Goal: Information Seeking & Learning: Compare options

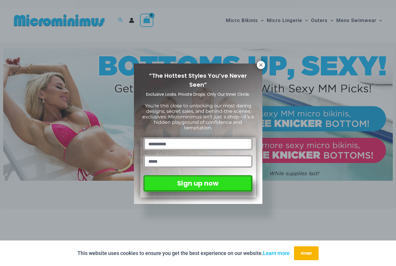
click at [262, 66] on icon at bounding box center [260, 64] width 3 height 3
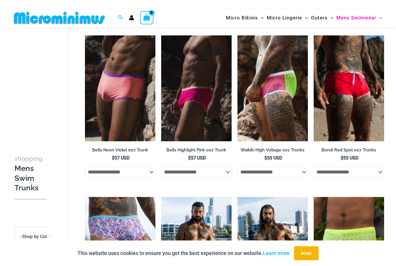
scroll to position [30, 0]
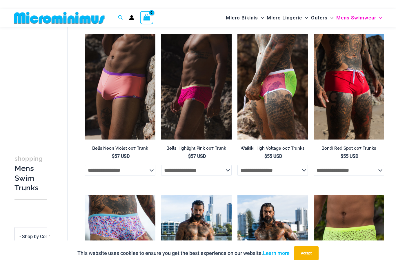
click at [85, 34] on img at bounding box center [85, 34] width 0 height 0
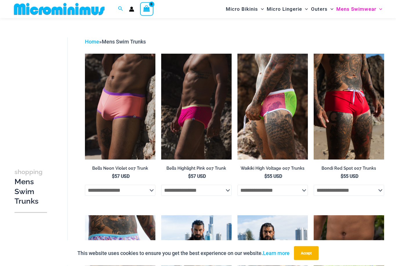
scroll to position [0, 0]
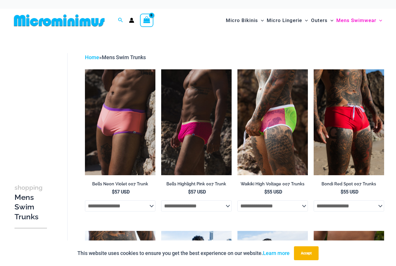
click at [314, 69] on img at bounding box center [314, 69] width 0 height 0
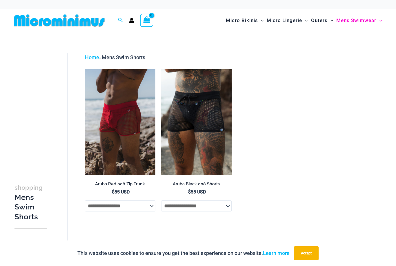
click at [85, 69] on img at bounding box center [85, 69] width 0 height 0
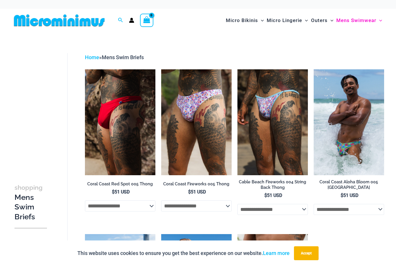
click at [238, 69] on img at bounding box center [238, 69] width 0 height 0
click at [85, 69] on img at bounding box center [85, 69] width 0 height 0
click at [314, 69] on img at bounding box center [314, 69] width 0 height 0
click at [161, 69] on img at bounding box center [161, 69] width 0 height 0
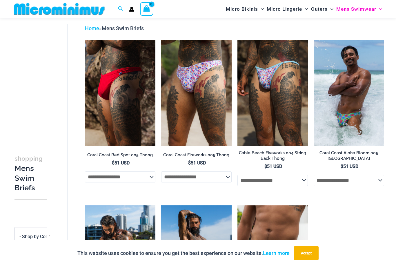
click at [145, 180] on select "**********" at bounding box center [120, 177] width 70 height 11
click at [85, 40] on img at bounding box center [85, 40] width 0 height 0
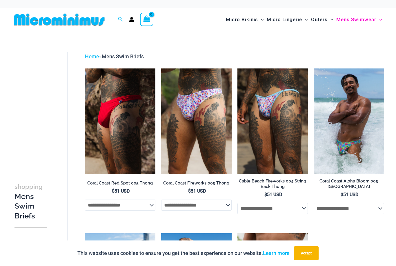
scroll to position [0, 0]
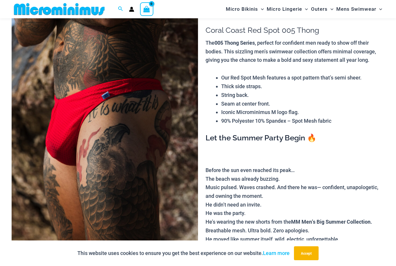
scroll to position [32, 0]
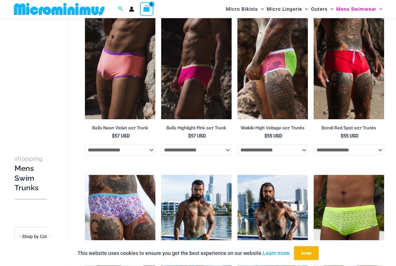
scroll to position [41, 0]
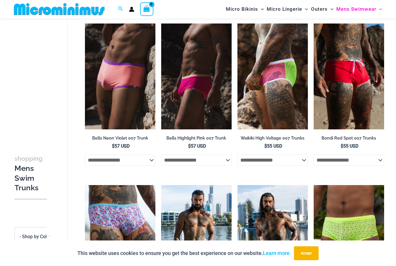
click at [85, 23] on img at bounding box center [85, 23] width 0 height 0
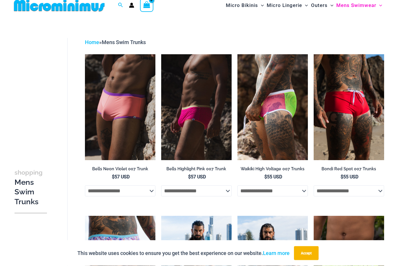
scroll to position [0, 0]
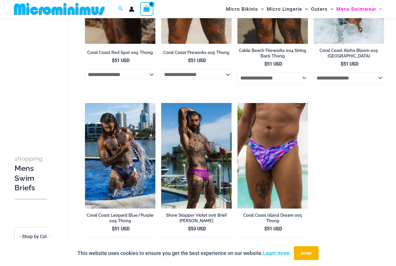
scroll to position [126, 0]
click at [238, 103] on img at bounding box center [238, 103] width 0 height 0
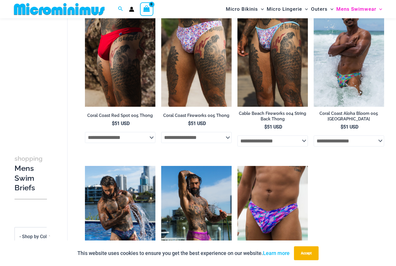
scroll to position [94, 0]
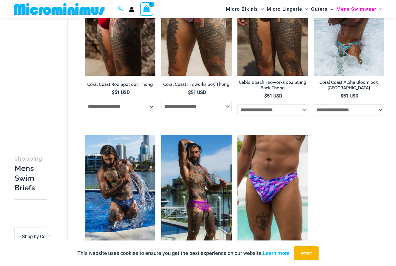
click at [37, 235] on span "- Shop by Color" at bounding box center [35, 237] width 32 height 6
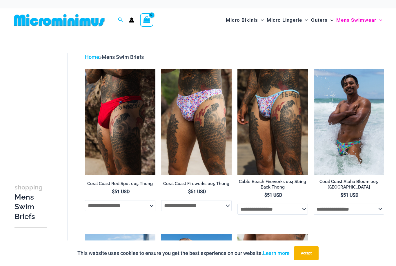
scroll to position [0, 0]
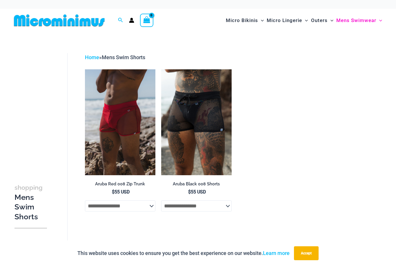
click at [76, 22] on img at bounding box center [59, 20] width 95 height 13
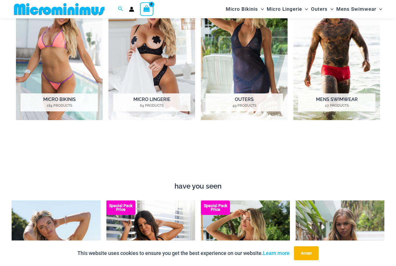
scroll to position [303, 0]
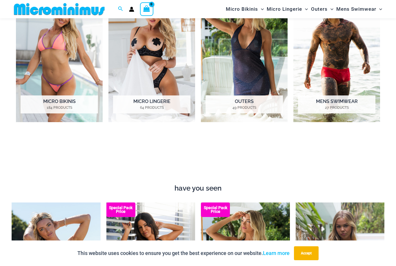
click at [336, 54] on img "Visit product category Mens Swimwear" at bounding box center [337, 55] width 87 height 134
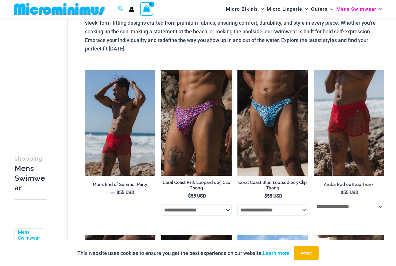
scroll to position [46, 0]
click at [161, 70] on img at bounding box center [161, 70] width 0 height 0
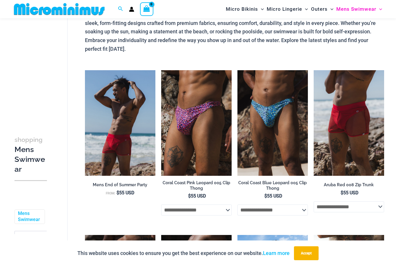
click at [238, 70] on img at bounding box center [238, 70] width 0 height 0
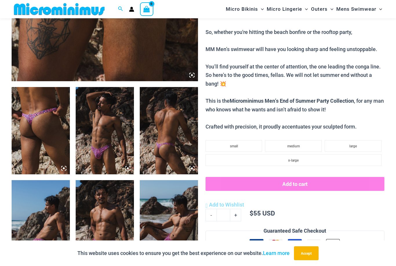
scroll to position [261, 0]
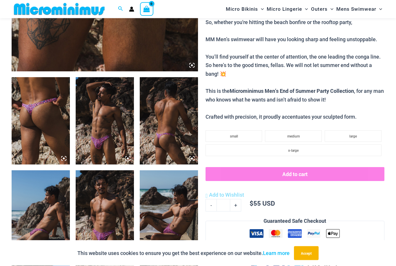
click at [113, 135] on img at bounding box center [105, 120] width 58 height 87
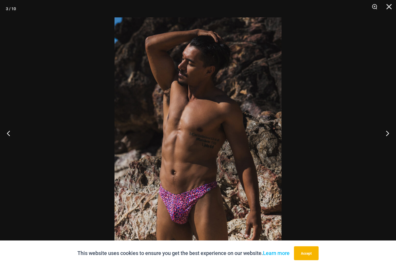
click at [384, 143] on button "Next" at bounding box center [385, 133] width 22 height 29
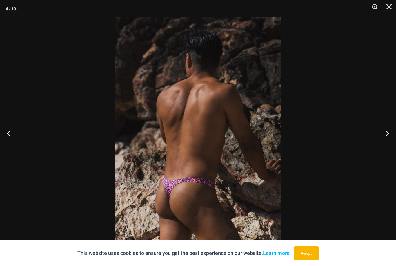
click at [12, 143] on button "Previous" at bounding box center [11, 133] width 22 height 29
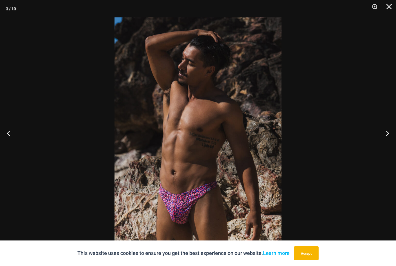
click at [388, 139] on button "Next" at bounding box center [385, 133] width 22 height 29
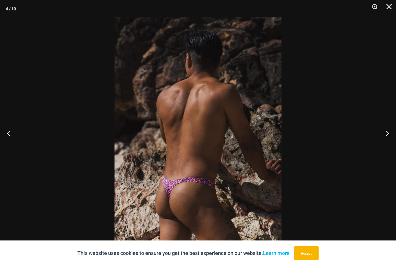
click at [387, 142] on button "Next" at bounding box center [385, 133] width 22 height 29
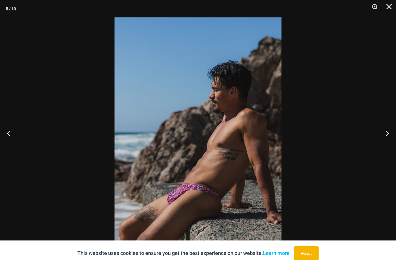
click at [385, 142] on button "Next" at bounding box center [385, 133] width 22 height 29
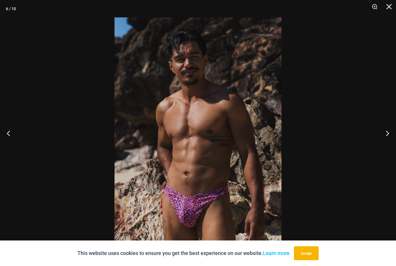
click at [381, 143] on button "Next" at bounding box center [385, 133] width 22 height 29
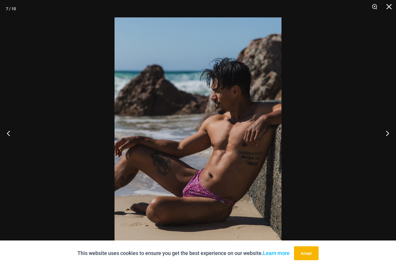
click at [385, 142] on button "Next" at bounding box center [385, 133] width 22 height 29
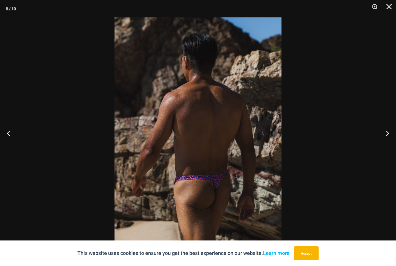
click at [13, 148] on button "Previous" at bounding box center [11, 133] width 22 height 29
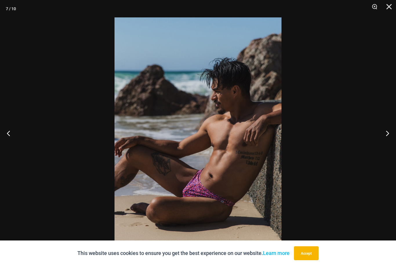
click at [8, 146] on button "Previous" at bounding box center [11, 133] width 22 height 29
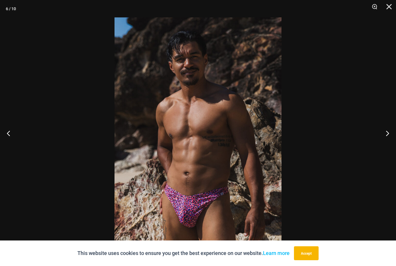
click at [8, 147] on button "Previous" at bounding box center [11, 133] width 22 height 29
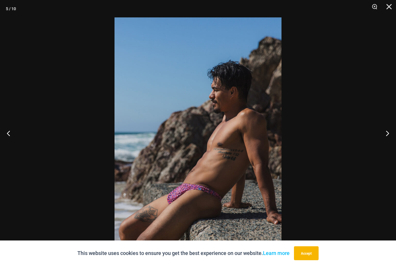
click at [14, 138] on button "Previous" at bounding box center [11, 133] width 22 height 29
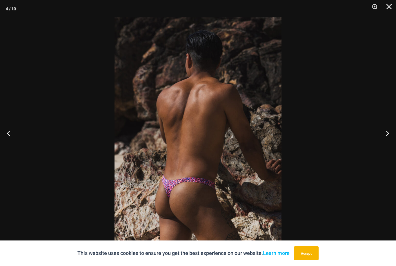
click at [9, 143] on button "Previous" at bounding box center [11, 133] width 22 height 29
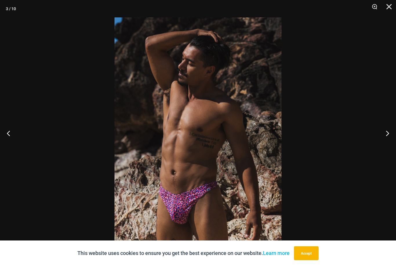
click at [14, 136] on button "Previous" at bounding box center [11, 133] width 22 height 29
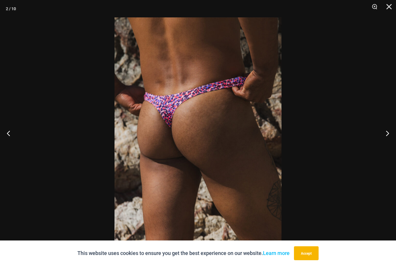
click at [13, 139] on button "Previous" at bounding box center [11, 133] width 22 height 29
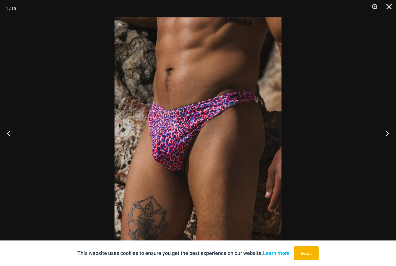
click at [8, 142] on button "Previous" at bounding box center [11, 133] width 22 height 29
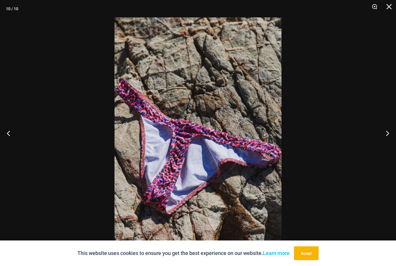
click at [384, 141] on button "Next" at bounding box center [385, 133] width 22 height 29
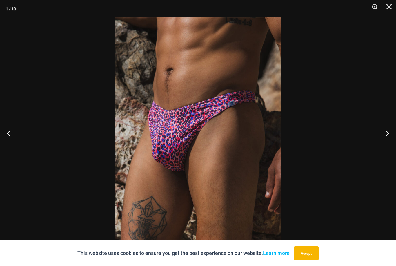
click at [393, 5] on button "Close" at bounding box center [387, 8] width 15 height 17
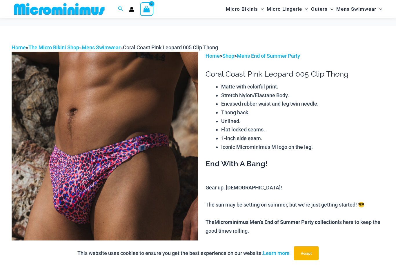
scroll to position [0, 0]
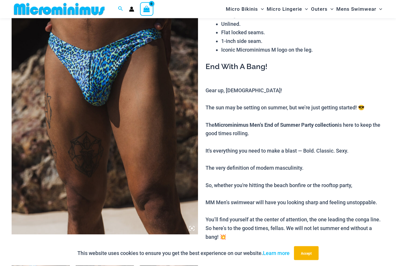
scroll to position [112, 0]
